Goal: Task Accomplishment & Management: Manage account settings

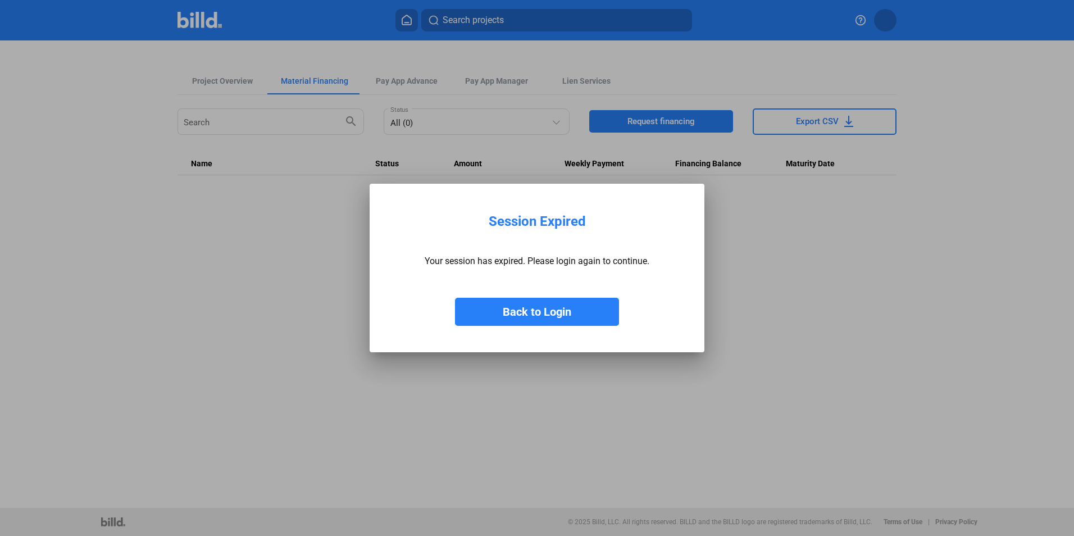
click at [522, 312] on button "Back to Login" at bounding box center [537, 312] width 164 height 28
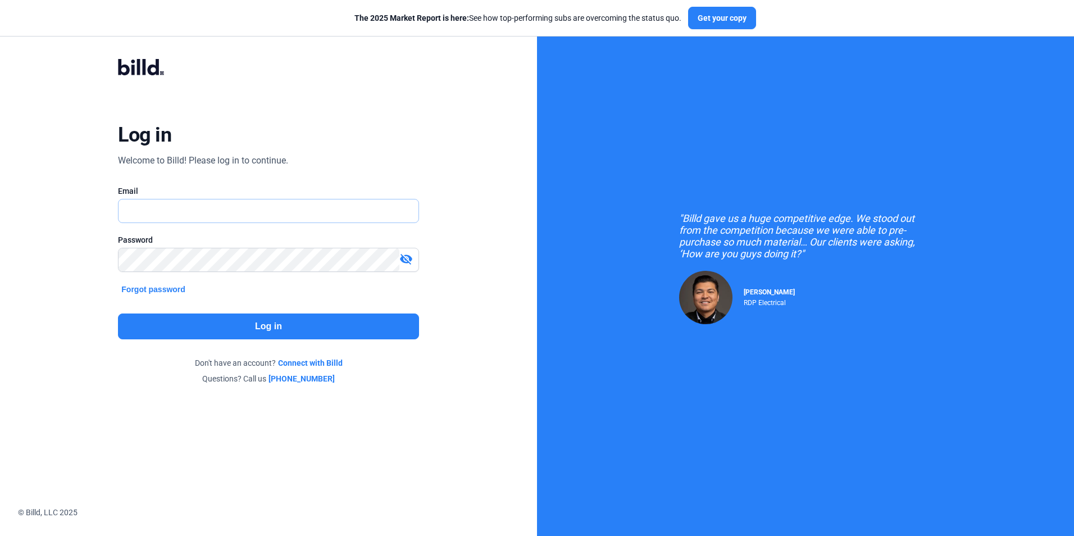
type input "[EMAIL_ADDRESS][DOMAIN_NAME]"
